Goal: Task Accomplishment & Management: Manage account settings

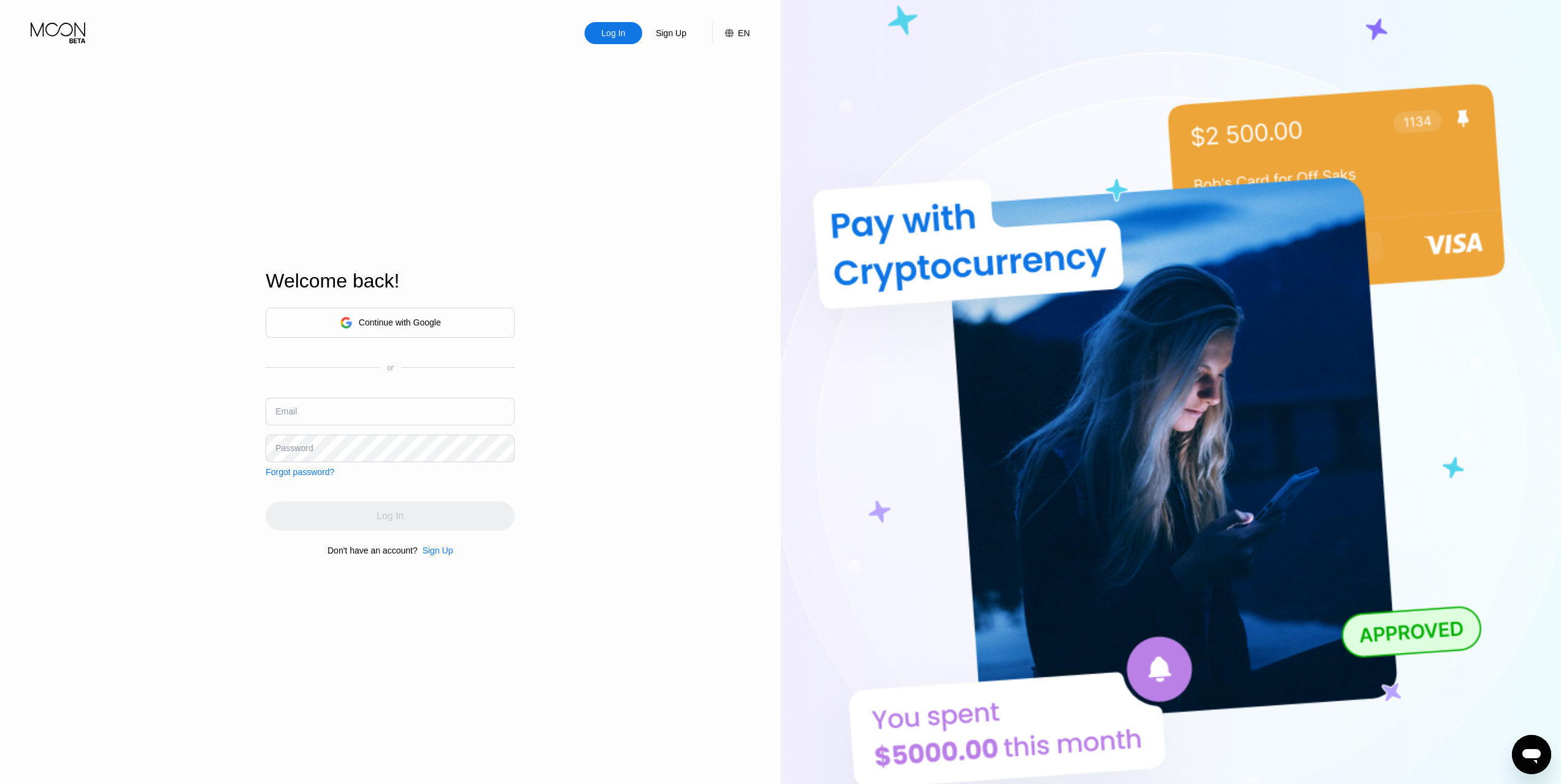
click at [449, 327] on div "Continue with Google" at bounding box center [390, 322] width 249 height 30
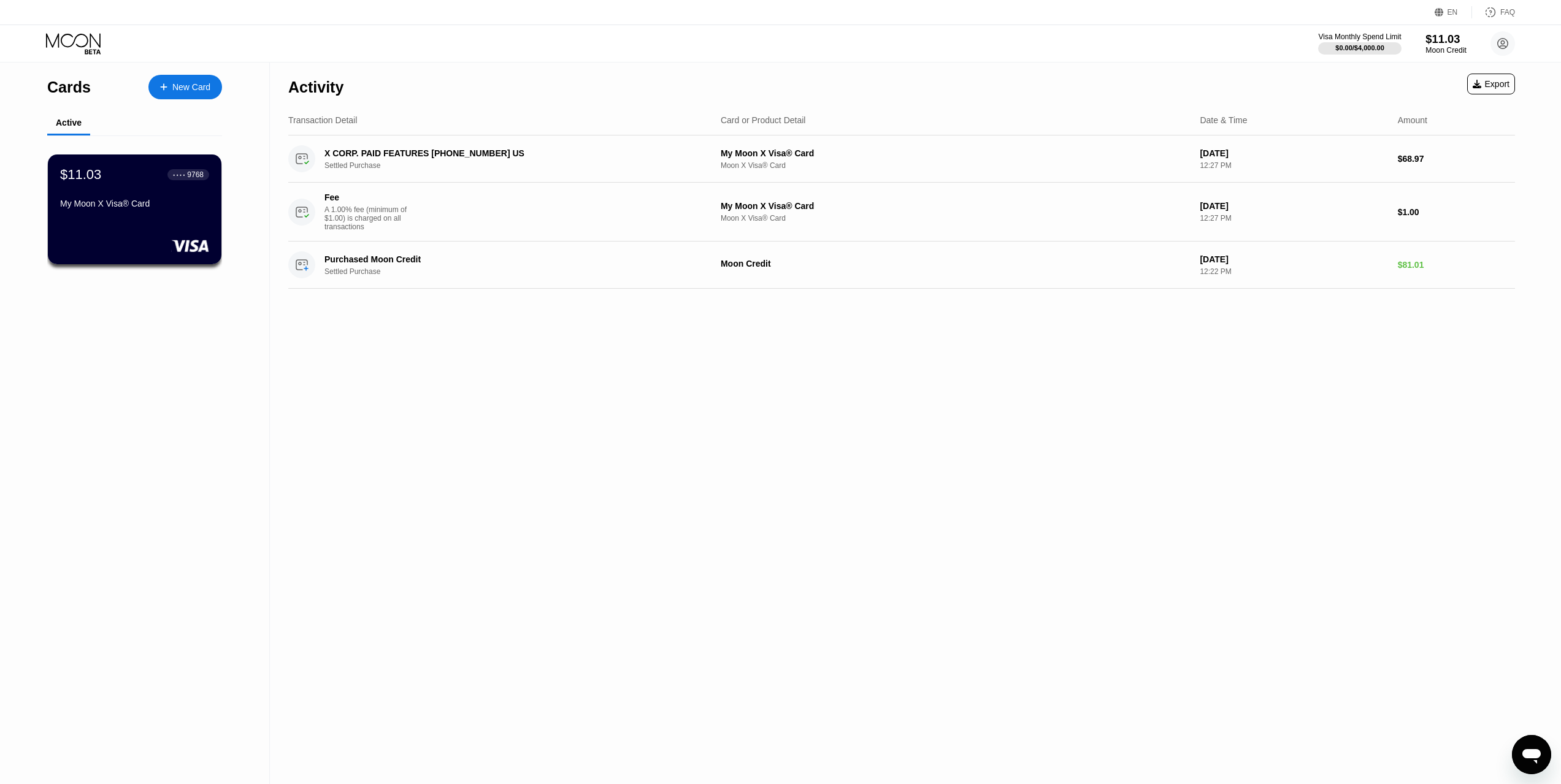
click at [1448, 43] on div "$11.03" at bounding box center [1446, 38] width 41 height 13
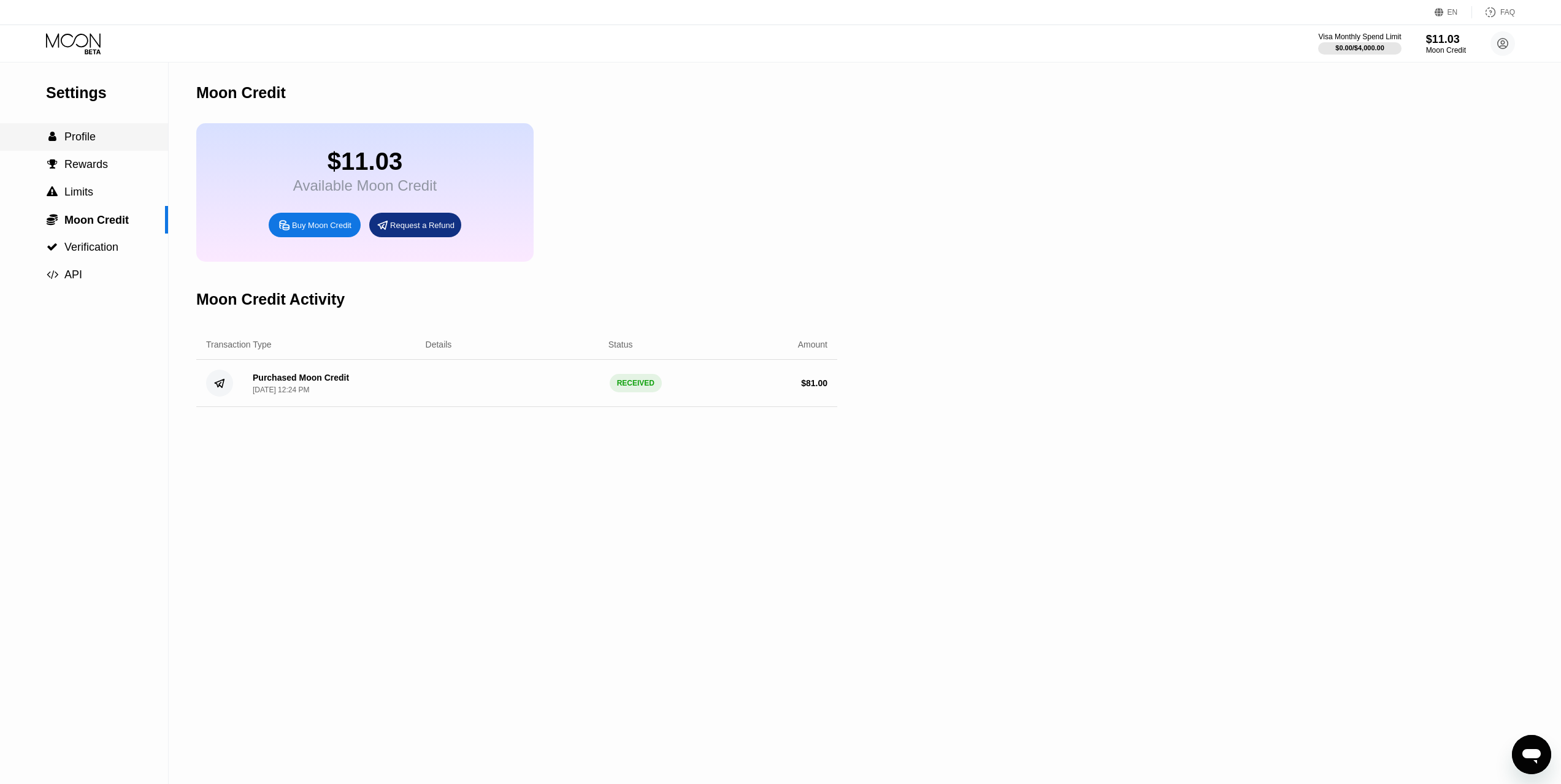
click at [86, 141] on span "Profile" at bounding box center [80, 136] width 32 height 12
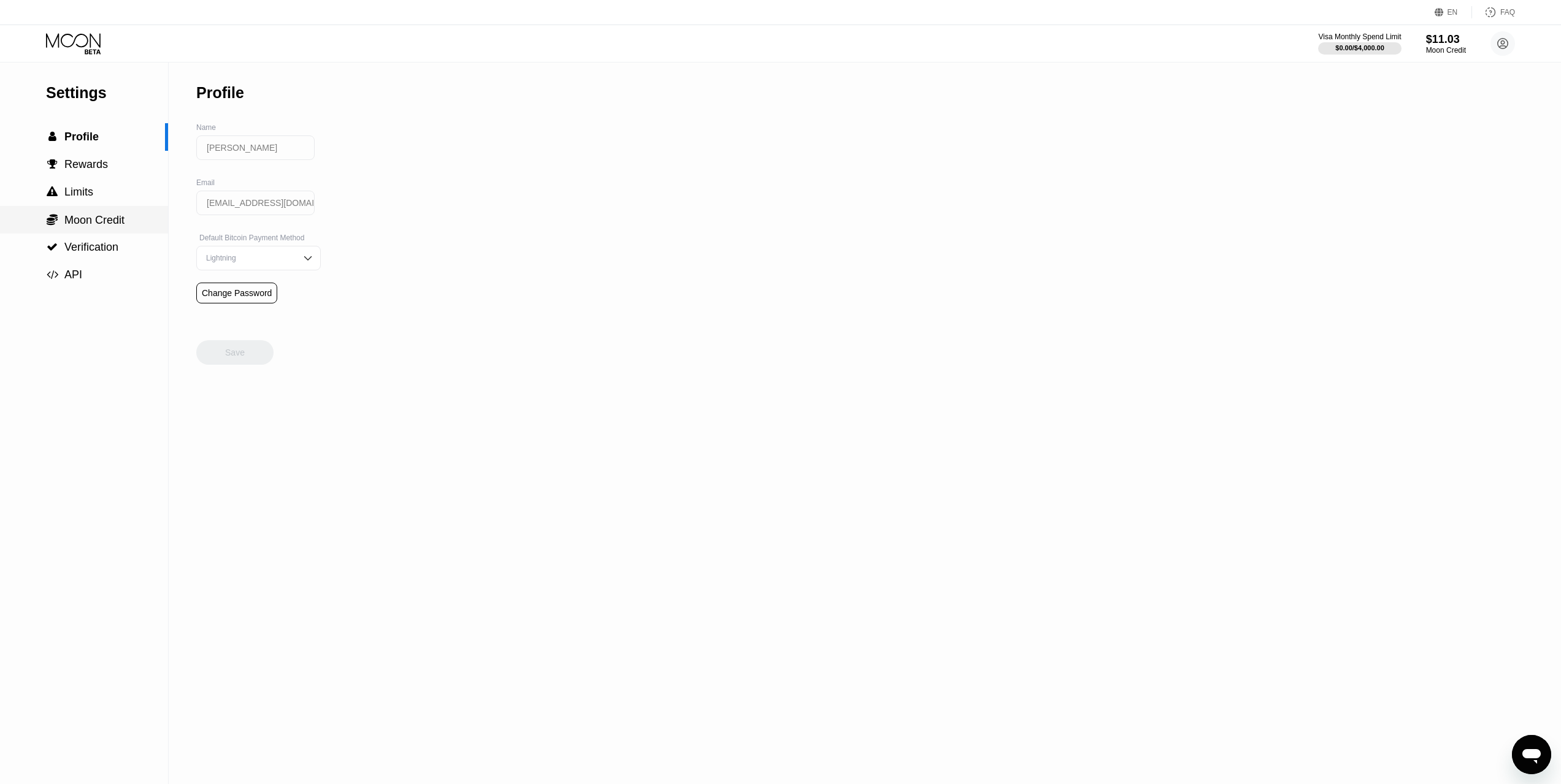
click at [107, 226] on span "Moon Credit" at bounding box center [95, 220] width 61 height 12
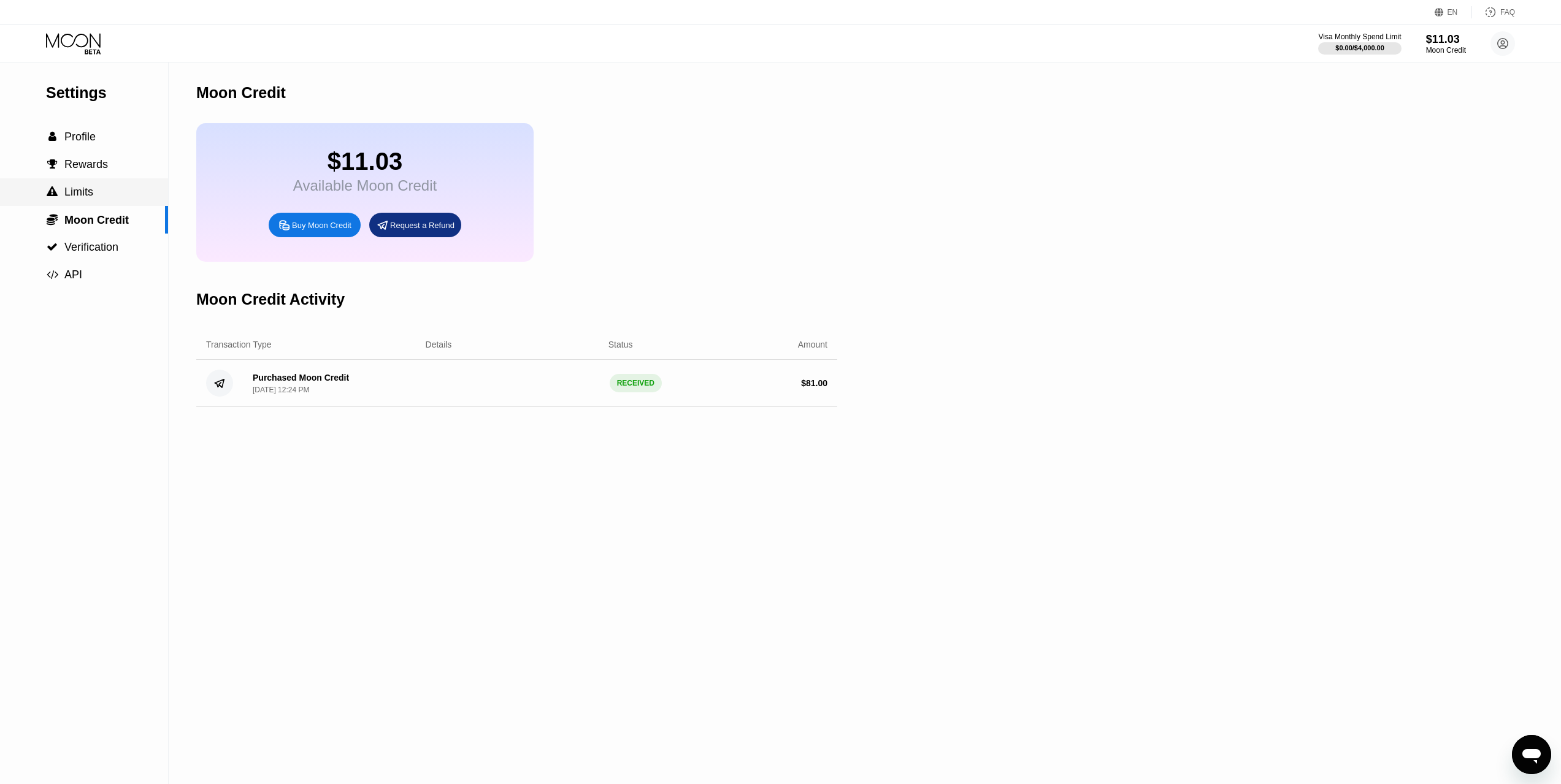
click at [95, 198] on div " Limits" at bounding box center [84, 192] width 168 height 13
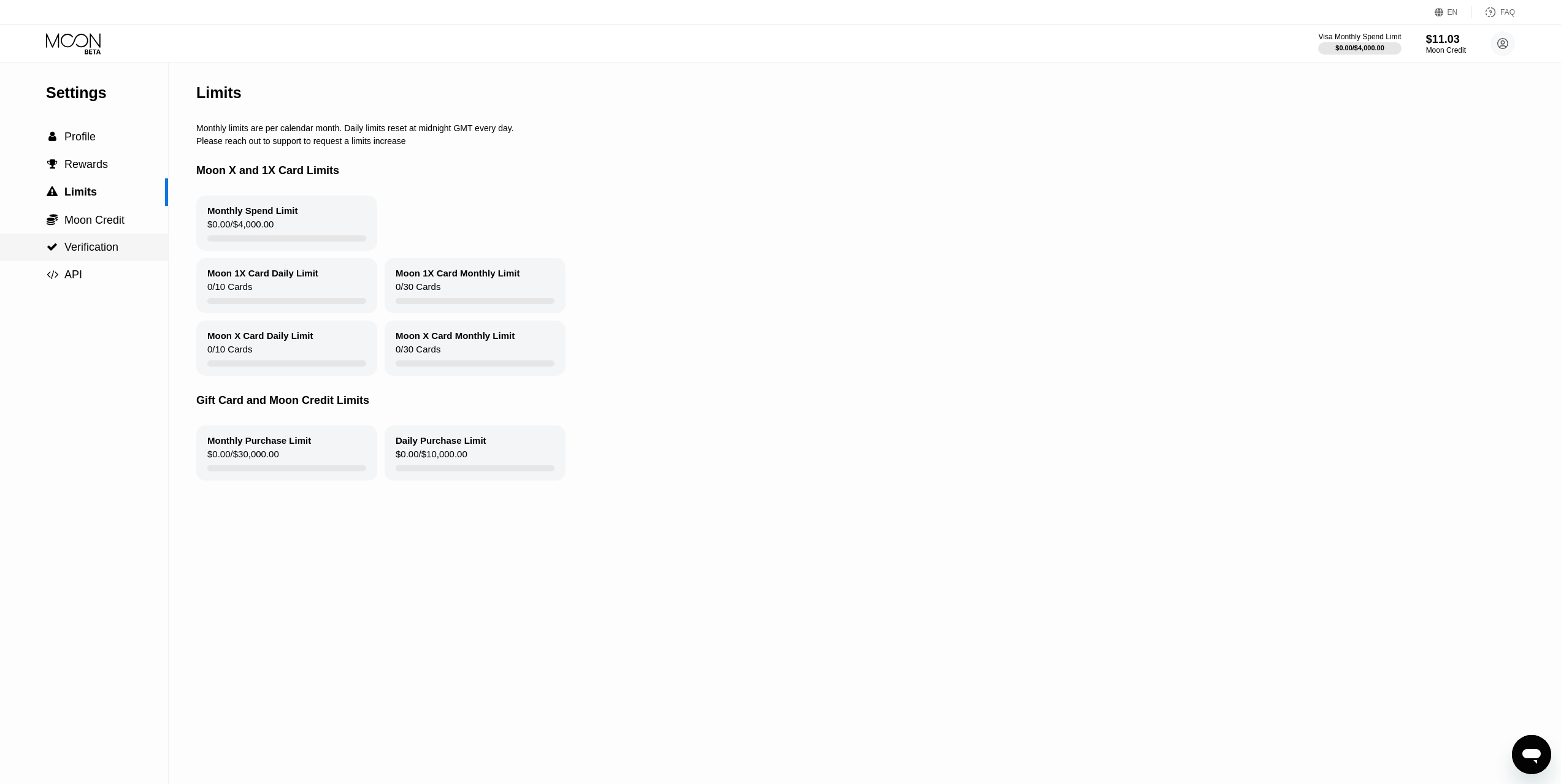
click at [104, 253] on span "Verification" at bounding box center [91, 247] width 54 height 12
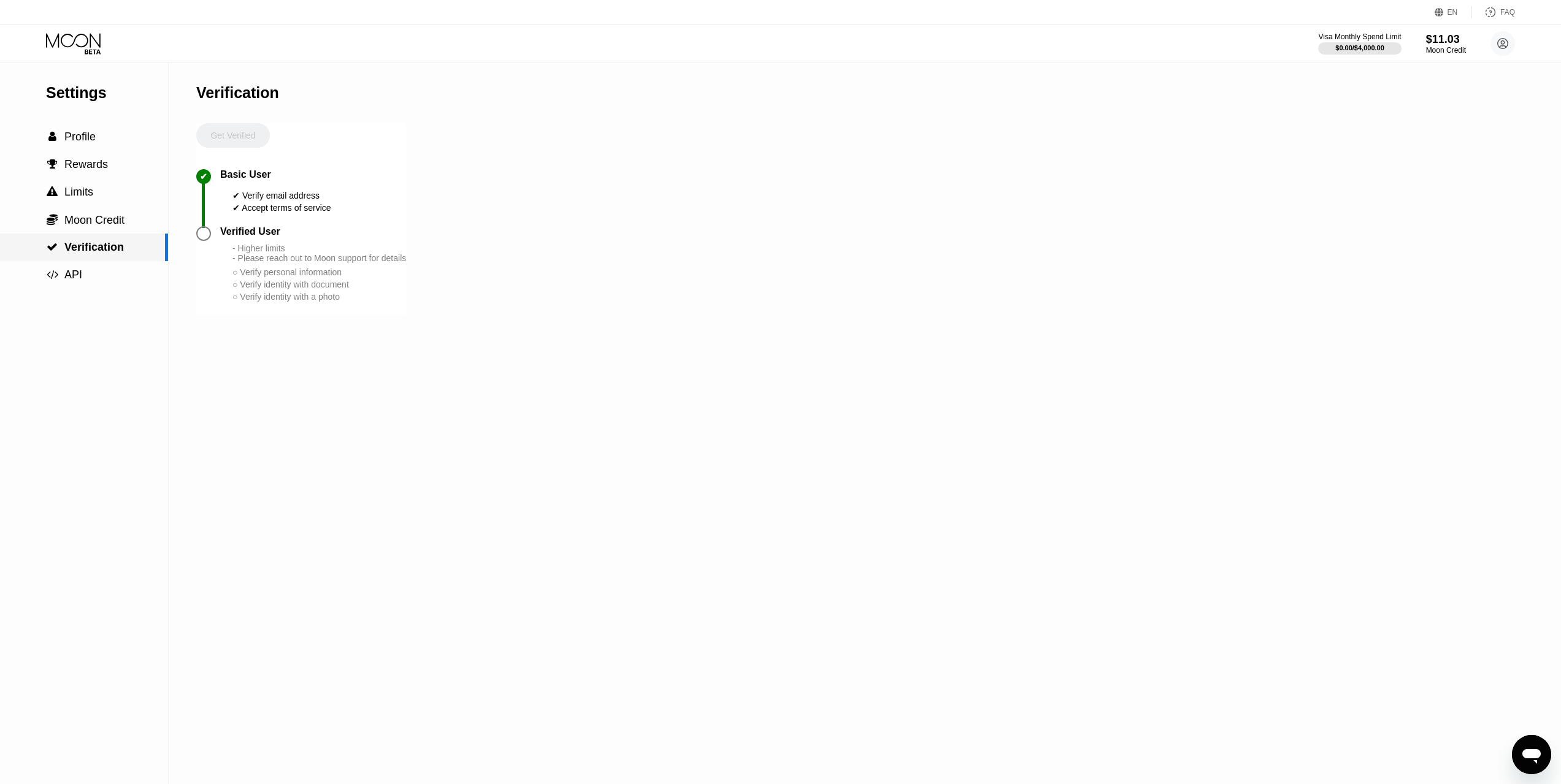
click at [106, 227] on span "Moon Credit" at bounding box center [95, 220] width 61 height 12
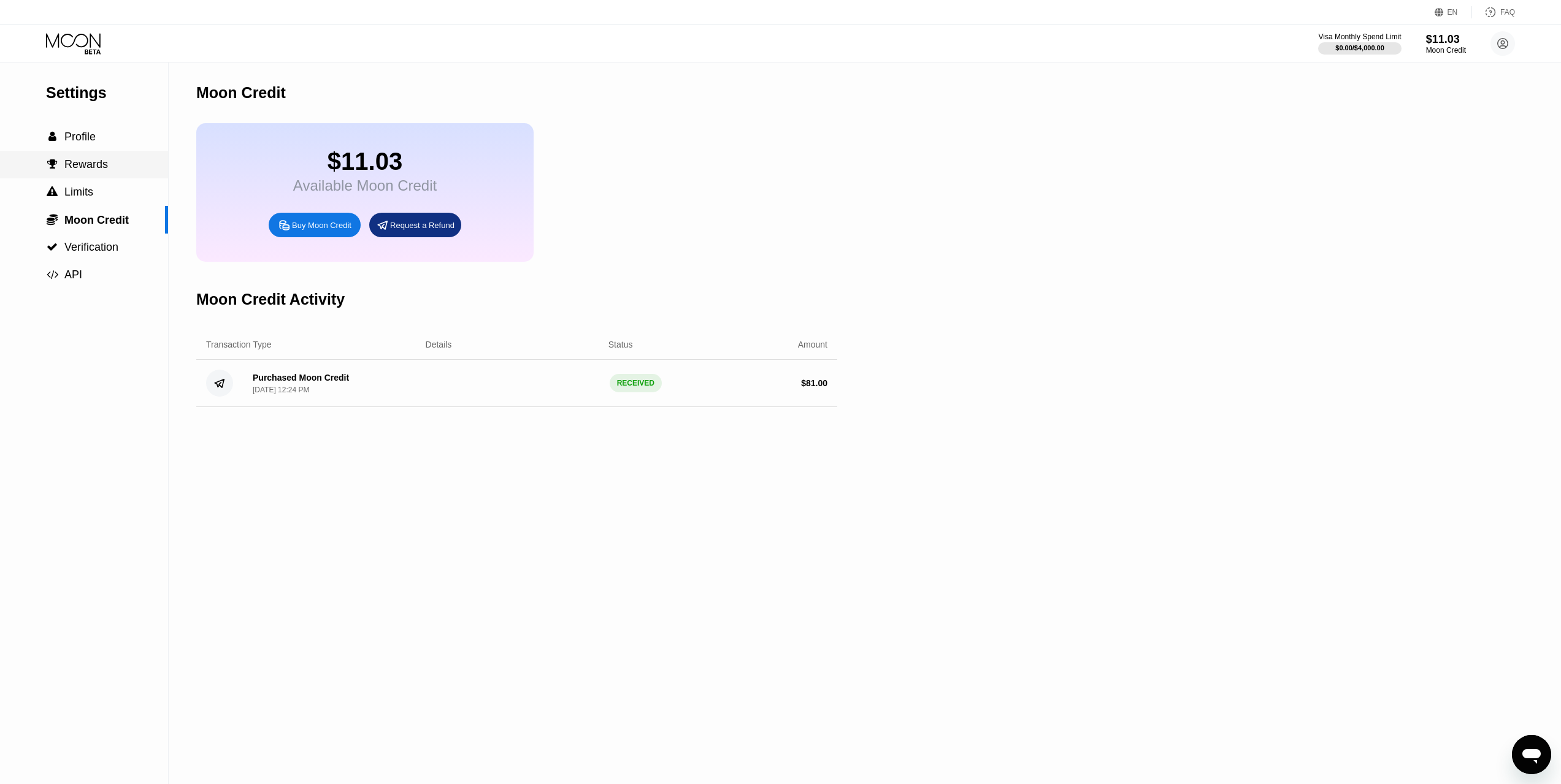
click at [84, 170] on span "Rewards" at bounding box center [86, 164] width 43 height 12
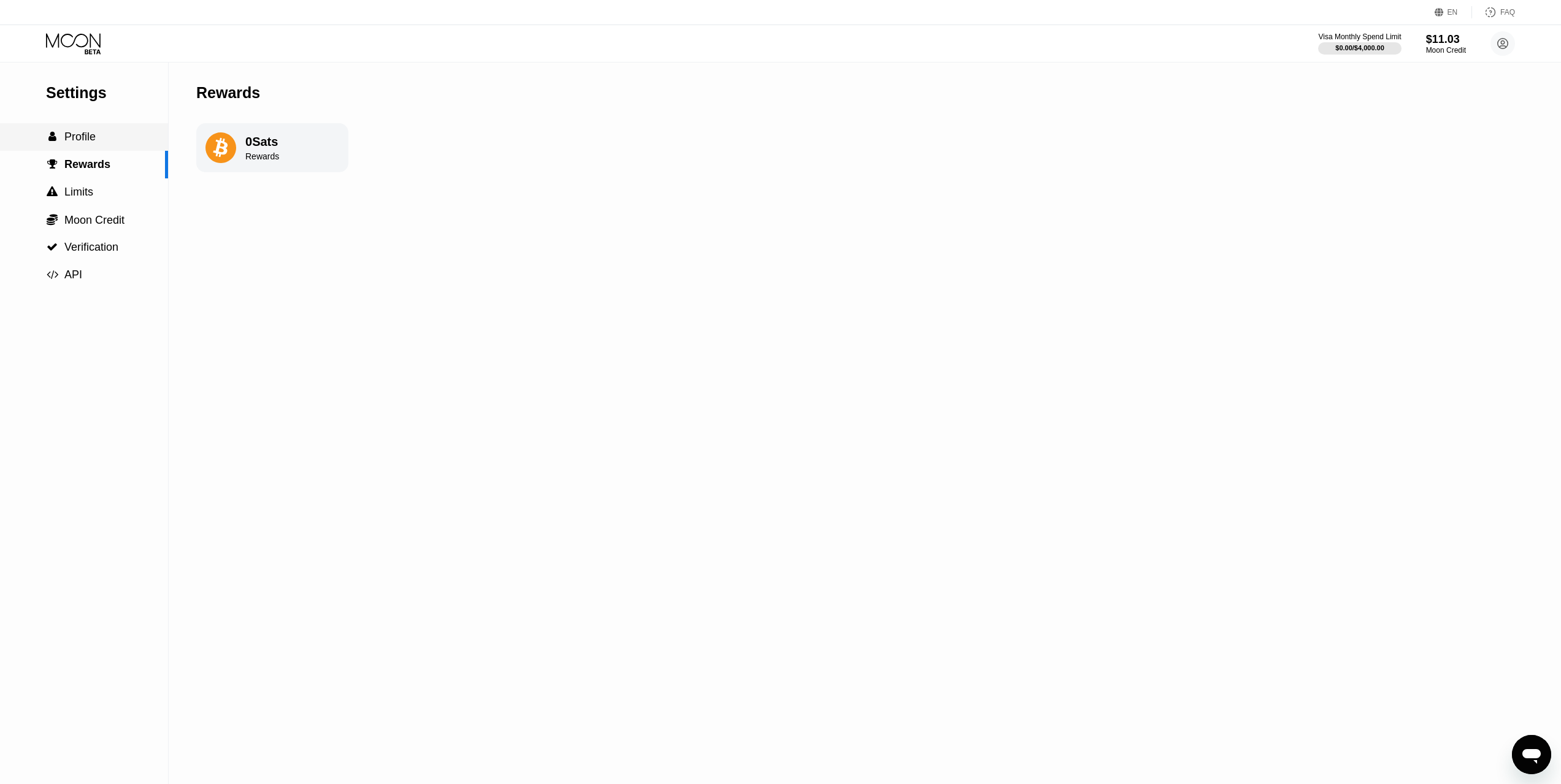
click at [89, 143] on span "Profile" at bounding box center [80, 136] width 32 height 12
click at [1445, 52] on div "Moon Credit" at bounding box center [1446, 50] width 41 height 9
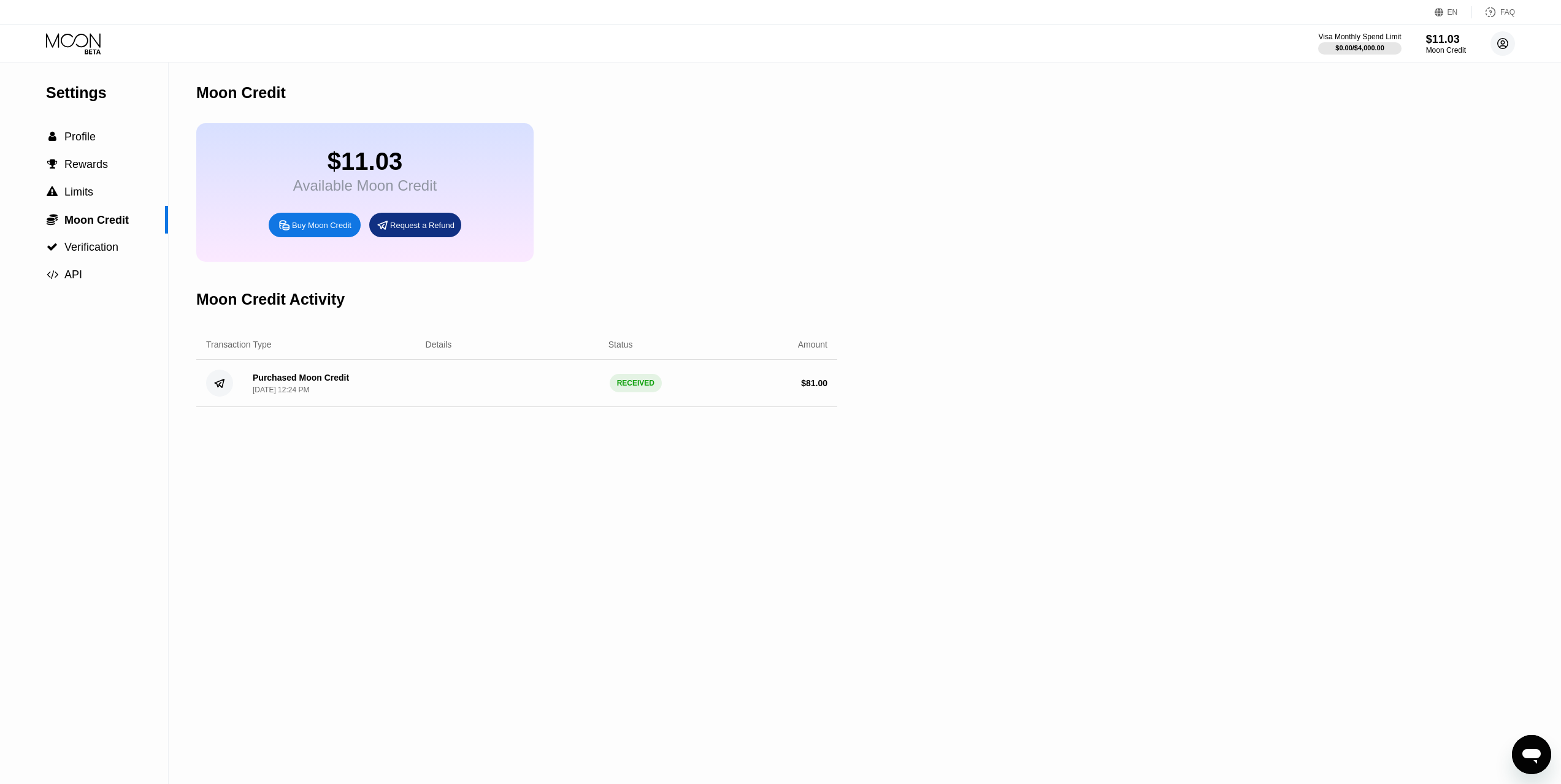
click at [1505, 52] on circle at bounding box center [1503, 43] width 25 height 25
click at [1443, 124] on div " Home" at bounding box center [1448, 125] width 117 height 14
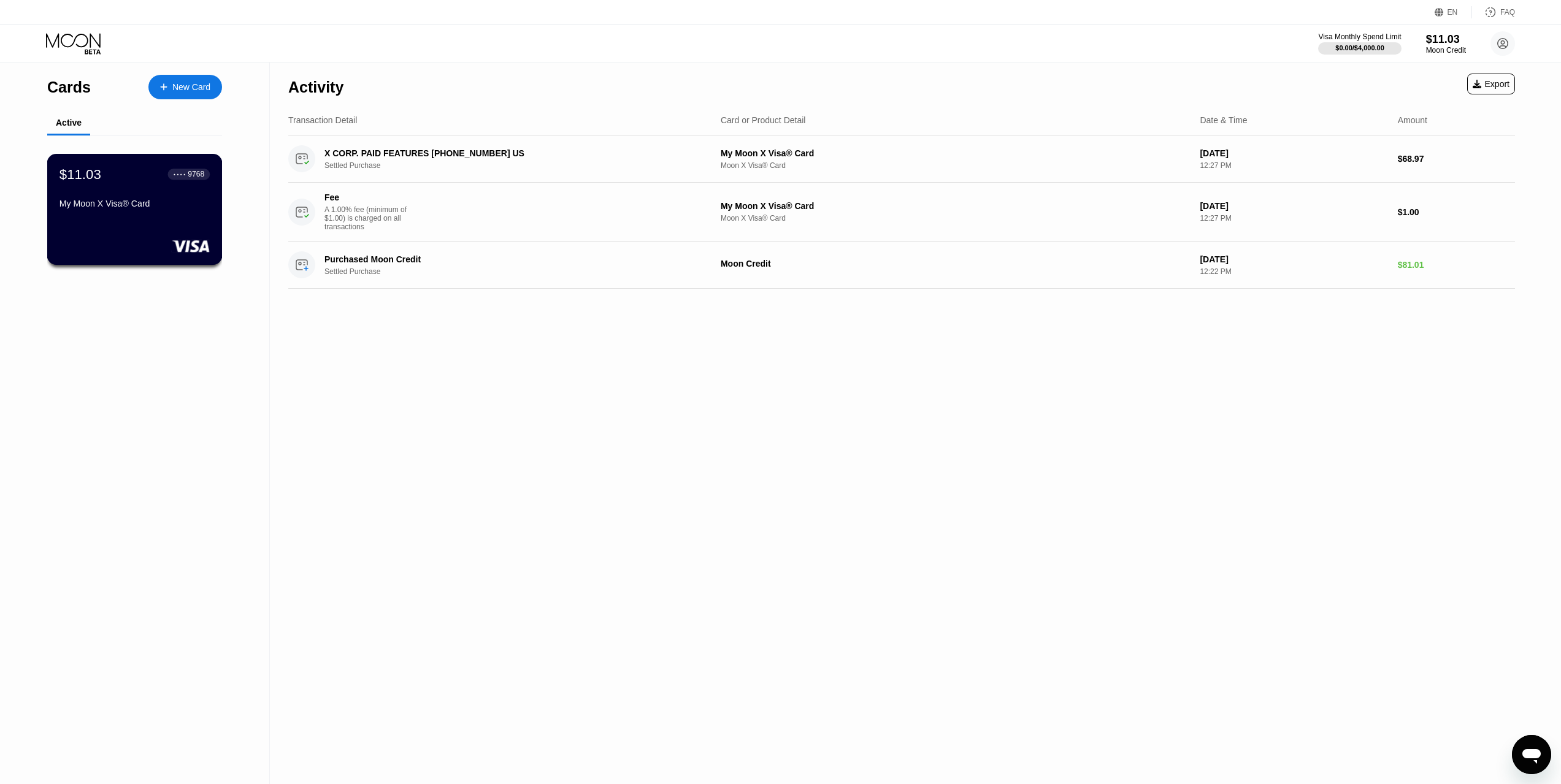
click at [108, 221] on div "$11.03 ● ● ● ● 9768 My Moon X Visa® Card" at bounding box center [135, 210] width 176 height 111
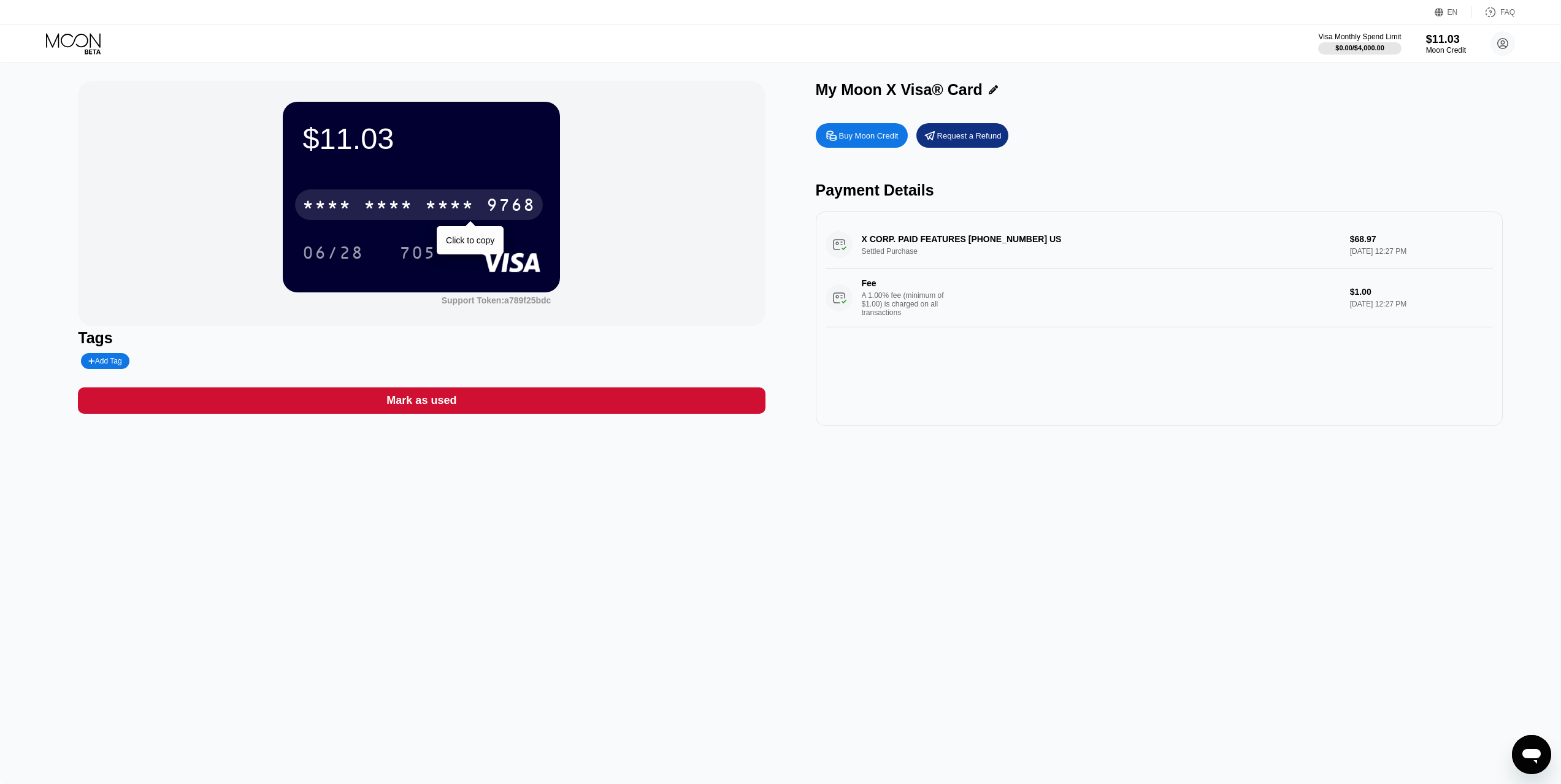
click at [343, 207] on div "* * * *" at bounding box center [327, 206] width 49 height 20
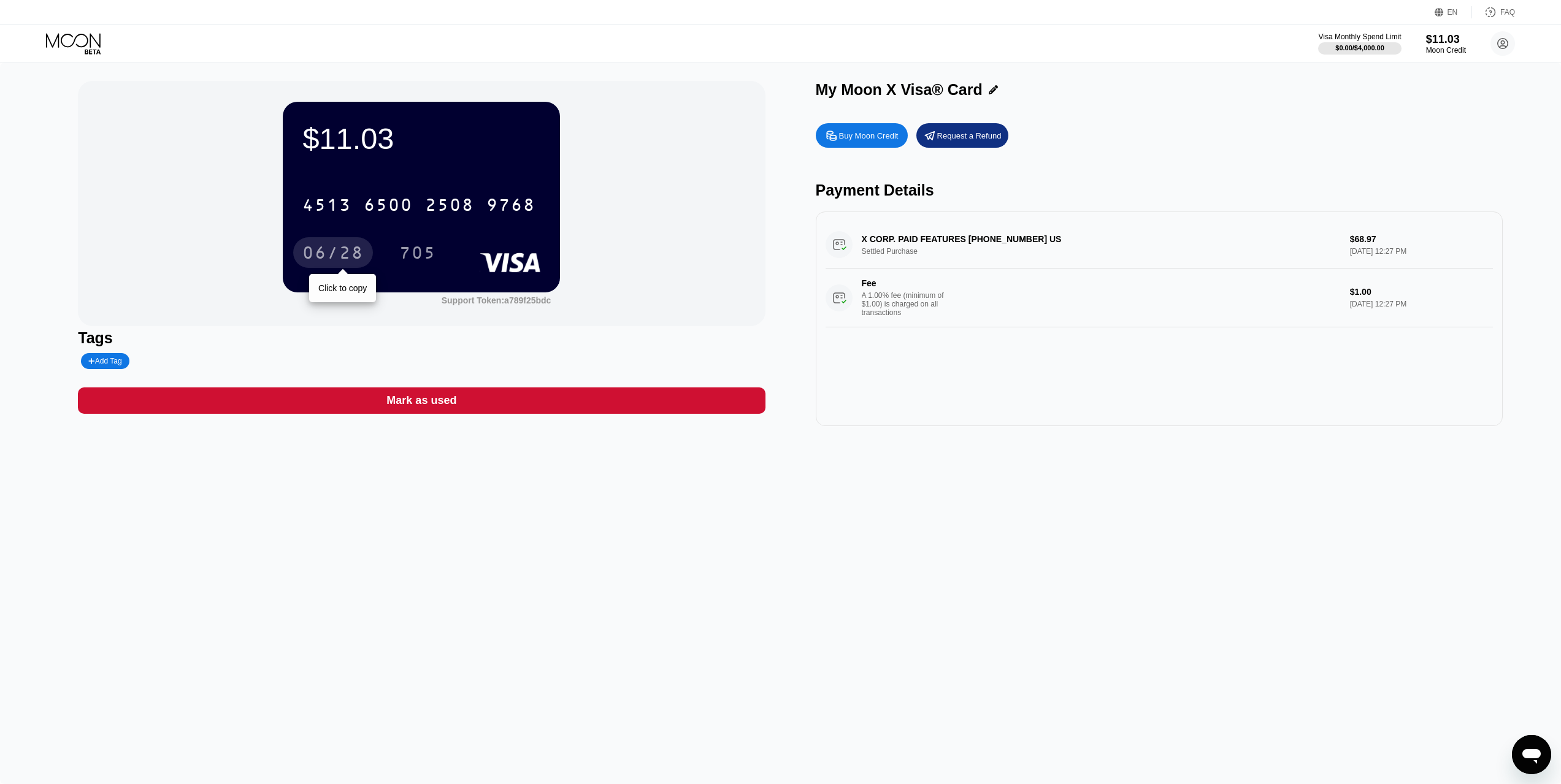
click at [339, 262] on div "06/28" at bounding box center [333, 254] width 61 height 20
click at [430, 263] on div "705" at bounding box center [417, 254] width 37 height 20
